Goal: Task Accomplishment & Management: Manage account settings

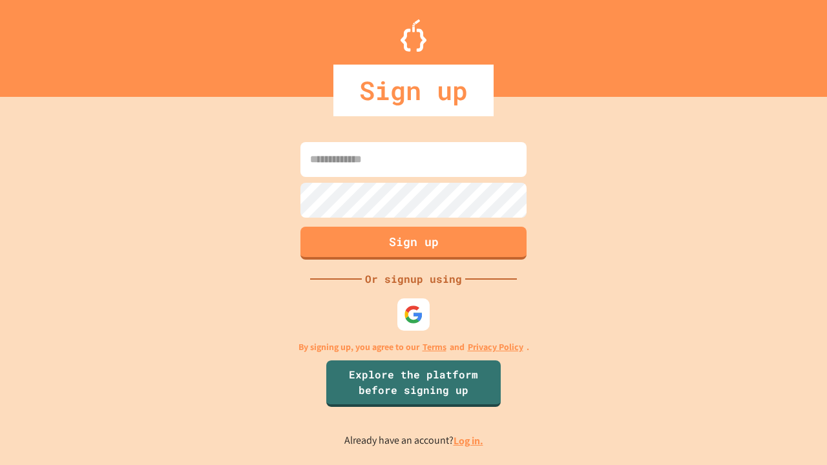
click at [469, 441] on link "Log in." at bounding box center [468, 441] width 30 height 14
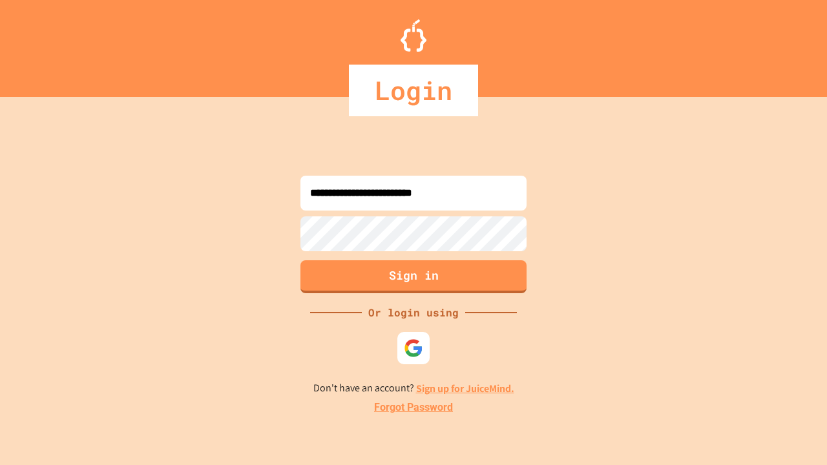
type input "**********"
